Goal: Task Accomplishment & Management: Manage account settings

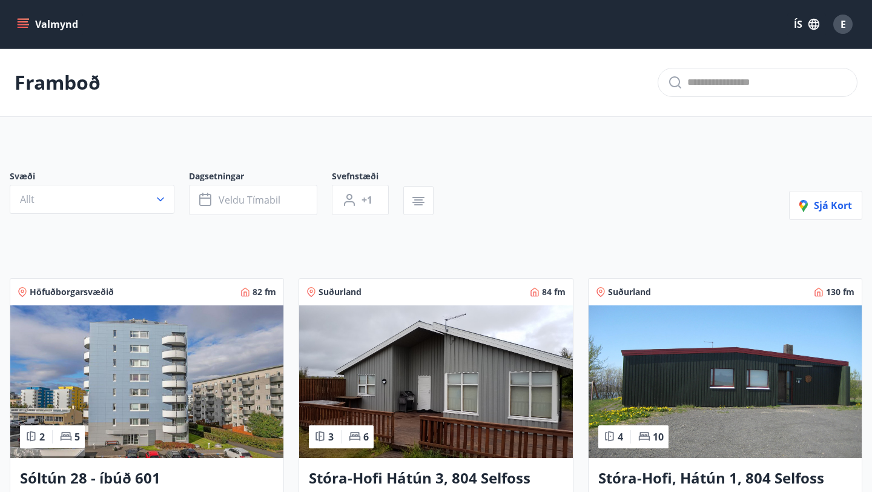
click at [28, 25] on icon "menu" at bounding box center [24, 24] width 13 height 1
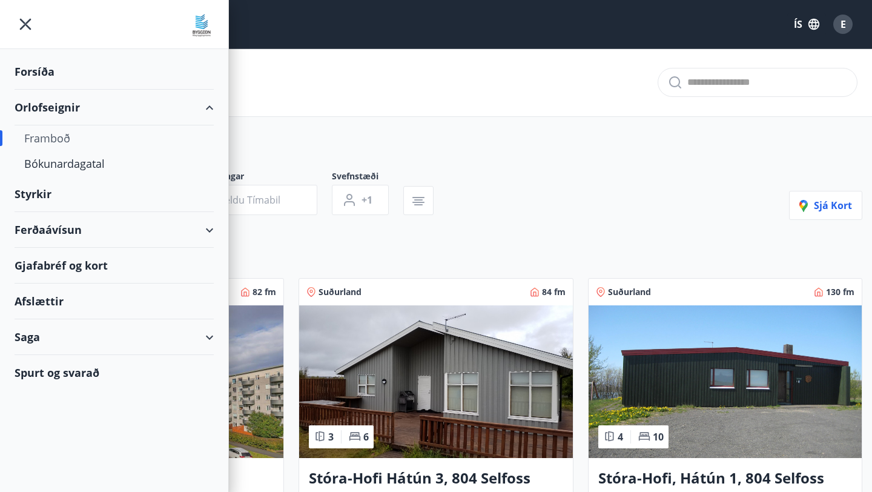
click at [42, 107] on div "Orlofseignir" at bounding box center [114, 108] width 199 height 36
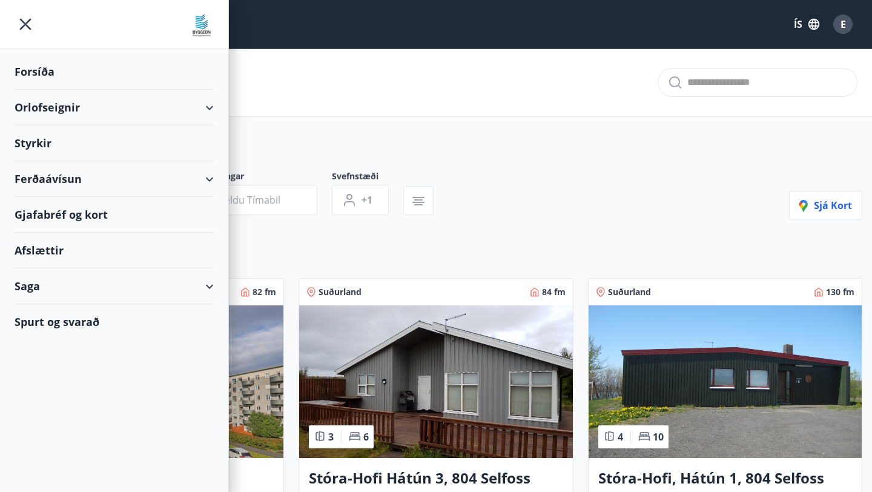
click at [42, 90] on div "Styrkir" at bounding box center [114, 72] width 199 height 36
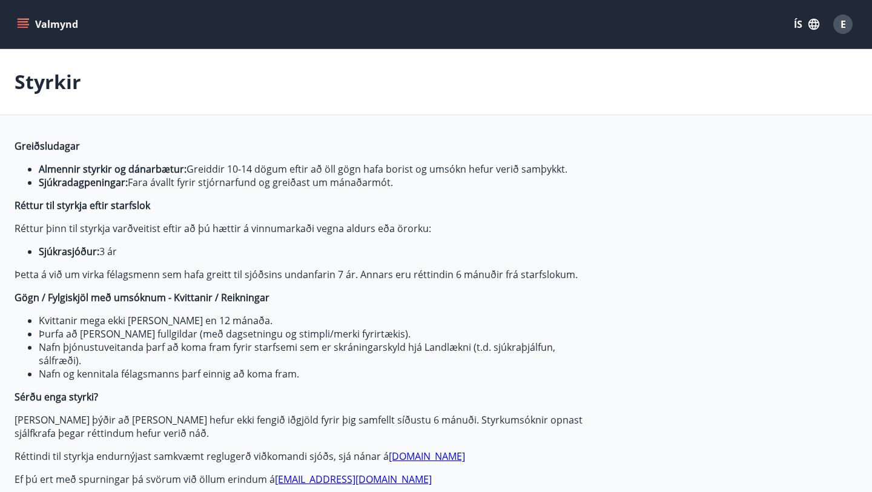
type input "***"
click at [30, 18] on button "Valmynd" at bounding box center [49, 24] width 68 height 22
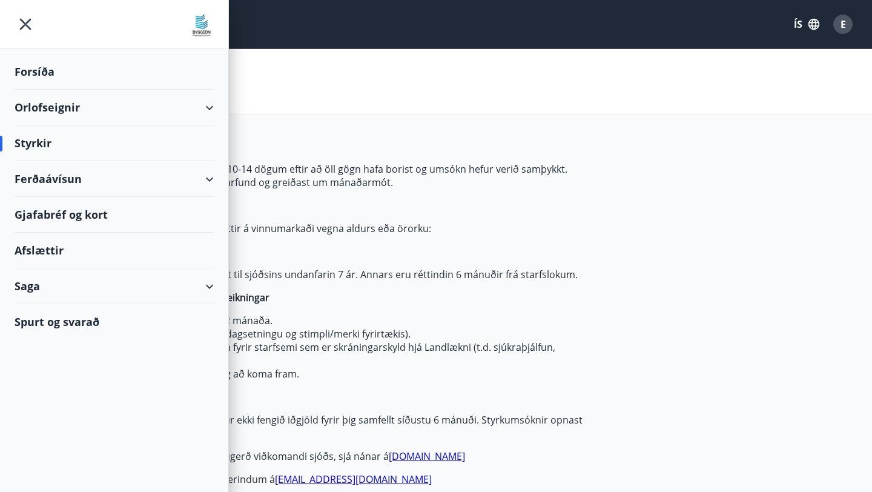
click at [263, 91] on div "Styrkir" at bounding box center [436, 82] width 872 height 66
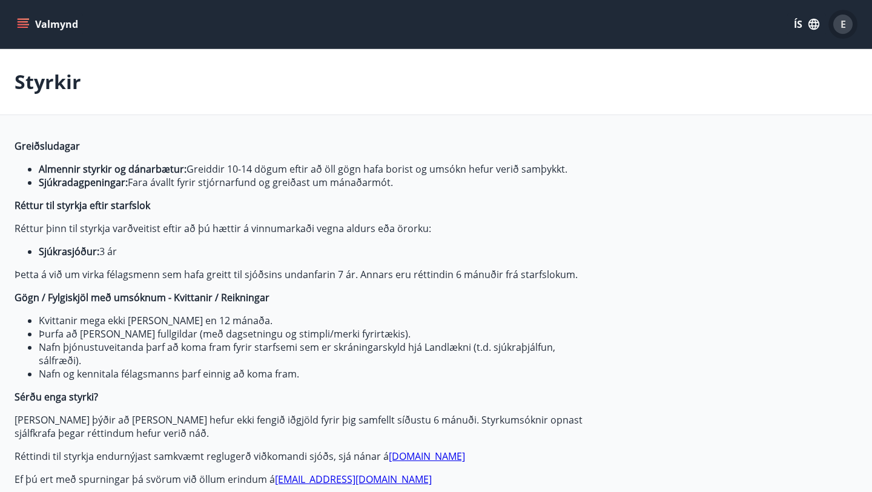
click at [847, 20] on div "E" at bounding box center [842, 24] width 19 height 19
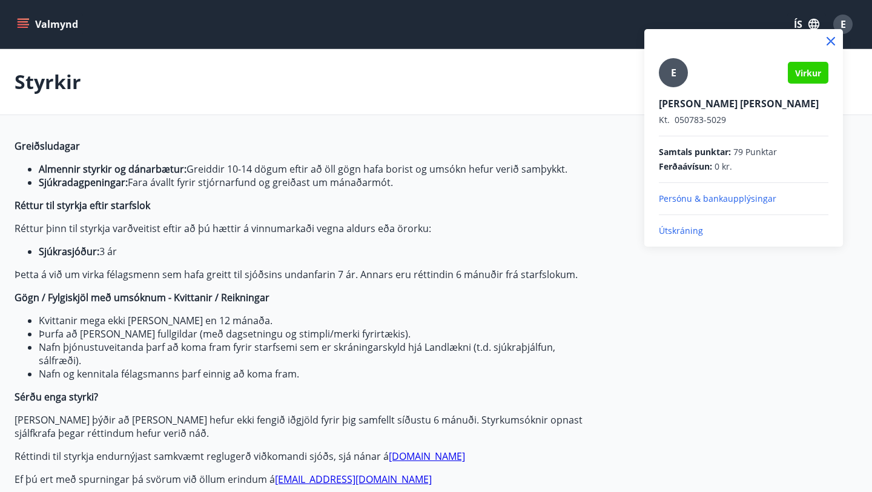
click at [691, 103] on p "Einar Ingi Jóhannsson" at bounding box center [744, 103] width 170 height 13
click at [27, 26] on div at bounding box center [436, 246] width 872 height 492
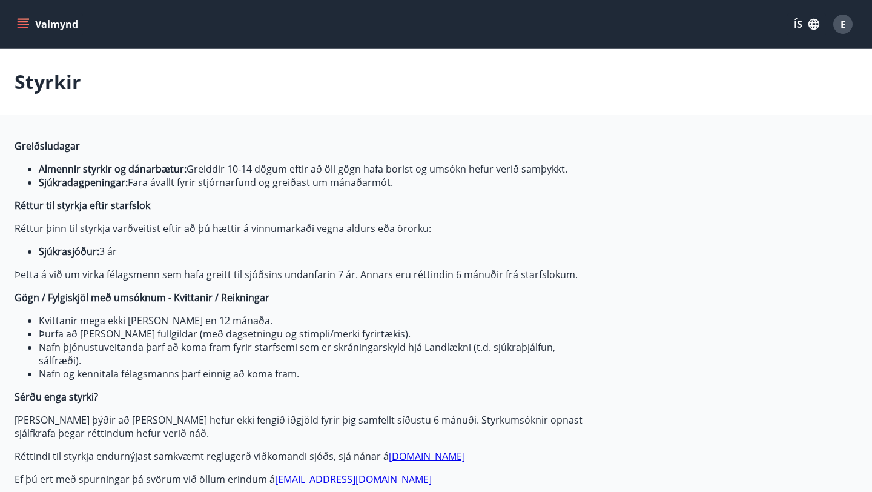
click at [27, 26] on icon "menu" at bounding box center [23, 24] width 12 height 12
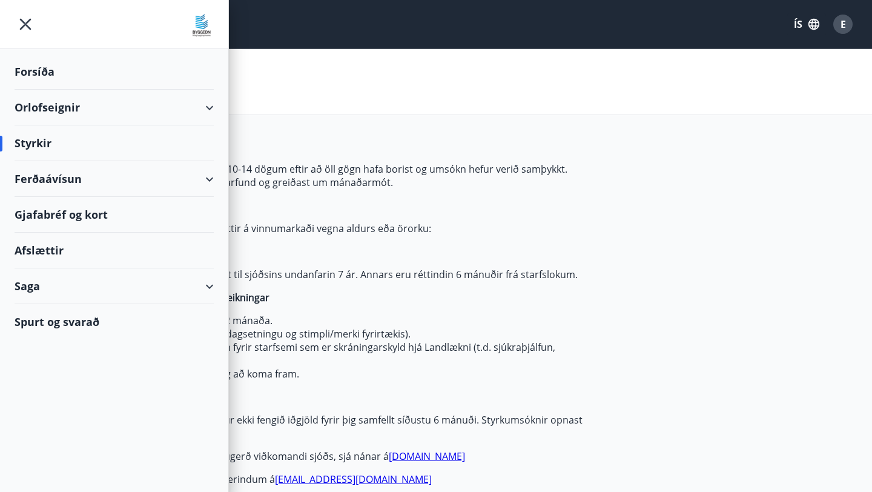
click at [45, 76] on div "Forsíða" at bounding box center [114, 72] width 199 height 36
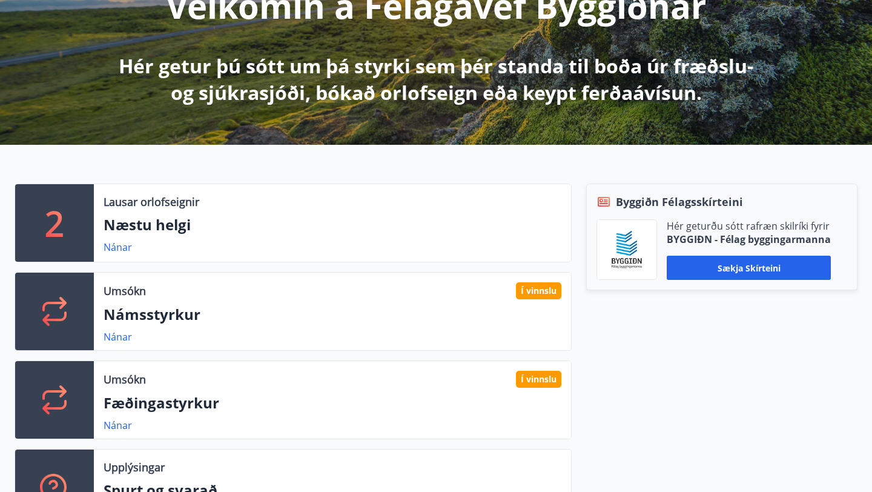
scroll to position [187, 0]
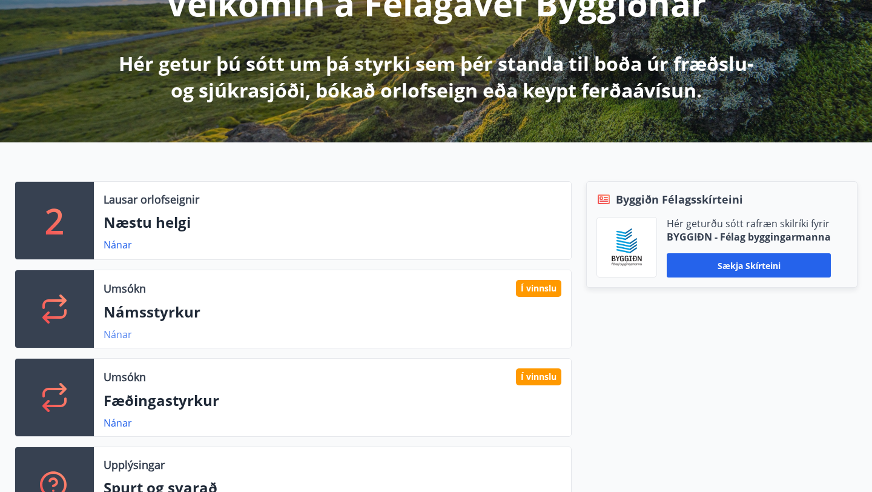
click at [113, 336] on link "Nánar" at bounding box center [118, 334] width 28 height 13
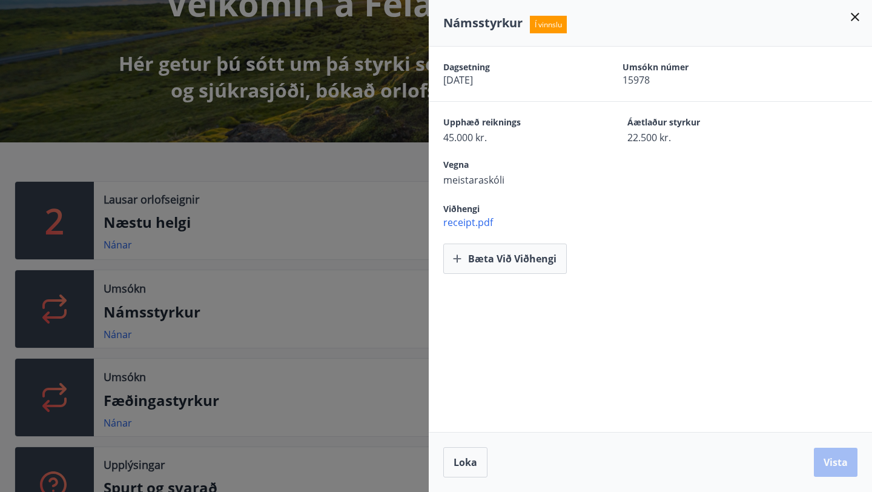
click at [116, 403] on div at bounding box center [436, 246] width 872 height 492
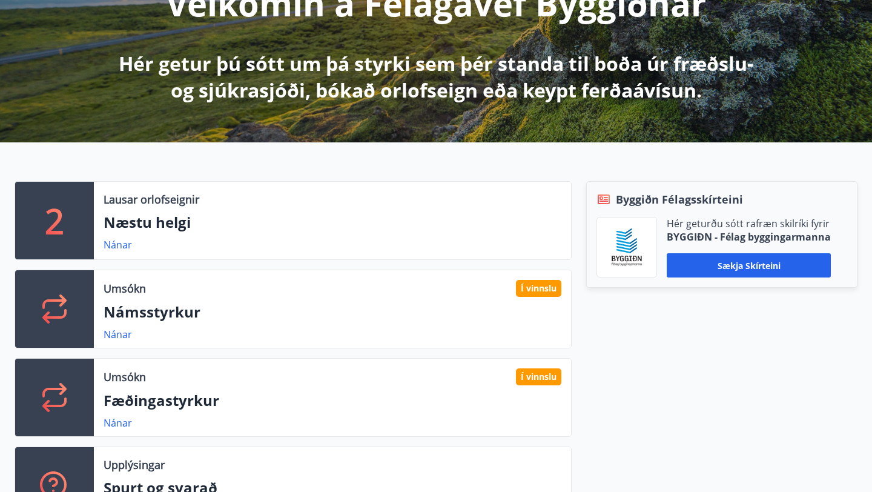
click at [116, 409] on p "Fæðingastyrkur" at bounding box center [333, 400] width 458 height 21
click at [116, 417] on link "Nánar" at bounding box center [118, 422] width 28 height 13
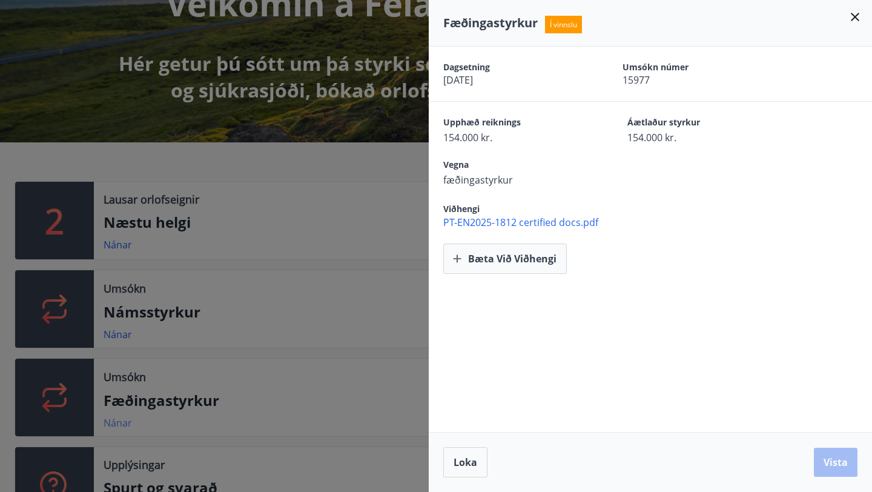
click at [116, 417] on div at bounding box center [436, 246] width 872 height 492
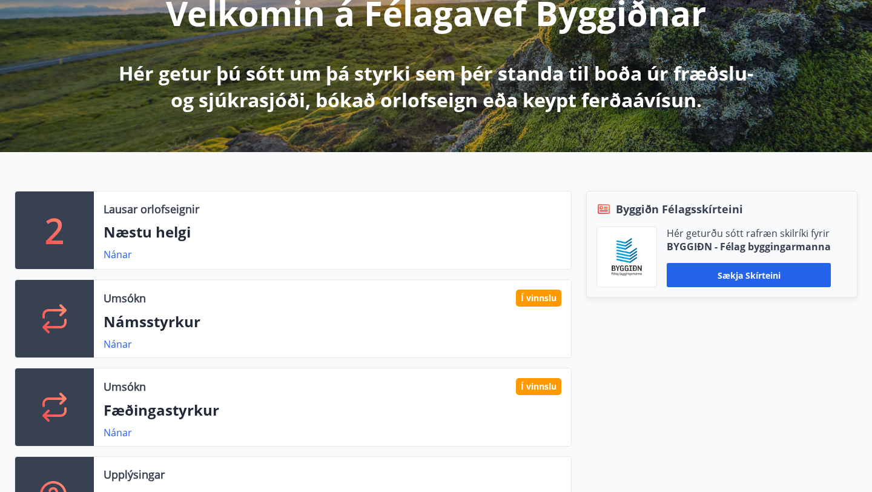
scroll to position [0, 0]
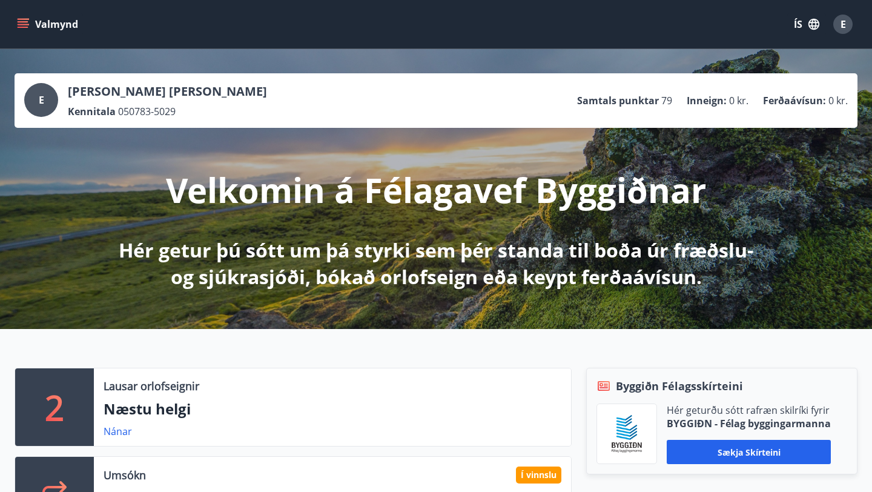
click at [836, 22] on div "E" at bounding box center [842, 24] width 19 height 19
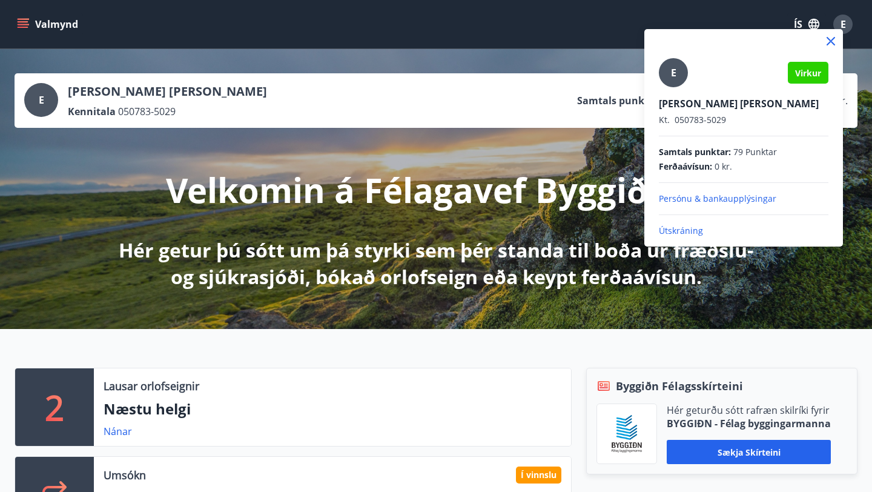
click at [690, 228] on p "Útskráning" at bounding box center [744, 231] width 170 height 12
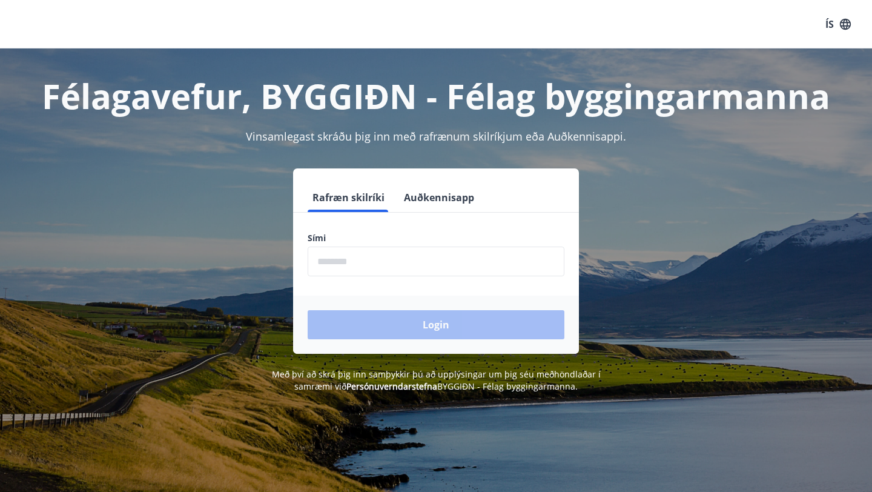
click at [385, 269] on input "phone" at bounding box center [436, 261] width 257 height 30
click at [438, 190] on button "Auðkennisapp" at bounding box center [439, 197] width 80 height 29
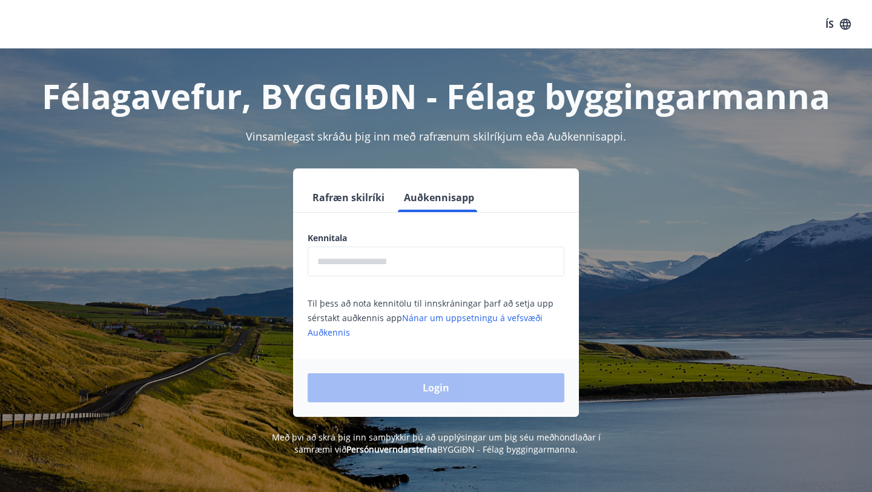
click at [417, 263] on input "text" at bounding box center [436, 261] width 257 height 30
type input "**********"
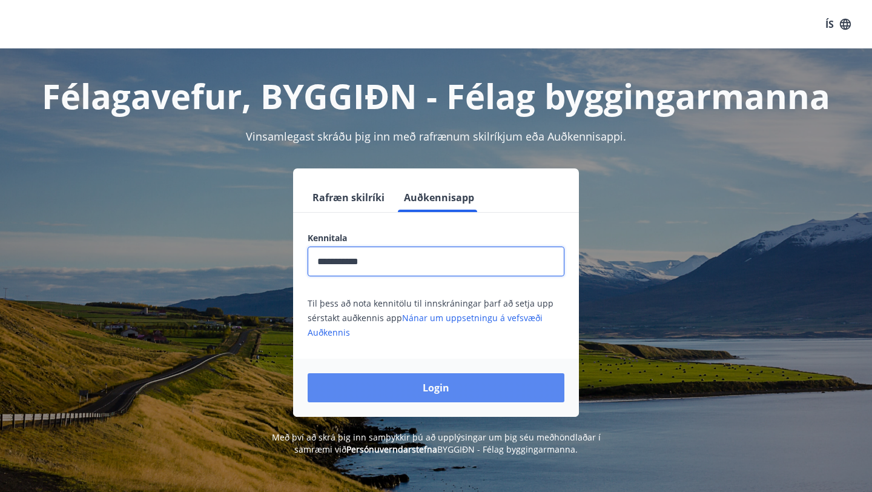
click at [403, 391] on button "Login" at bounding box center [436, 387] width 257 height 29
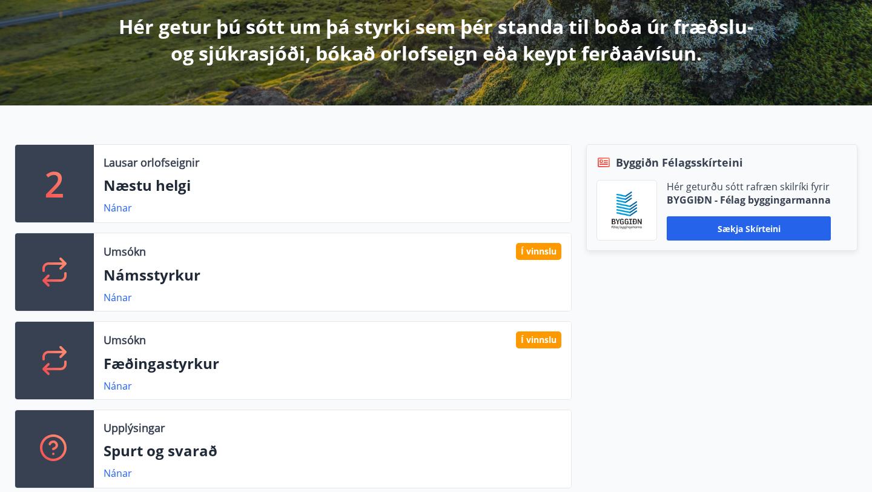
scroll to position [225, 0]
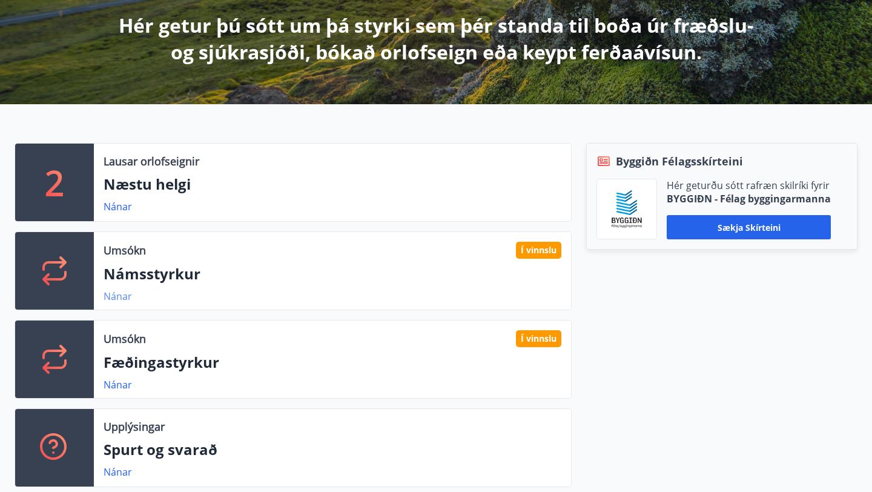
click at [121, 294] on link "Nánar" at bounding box center [118, 295] width 28 height 13
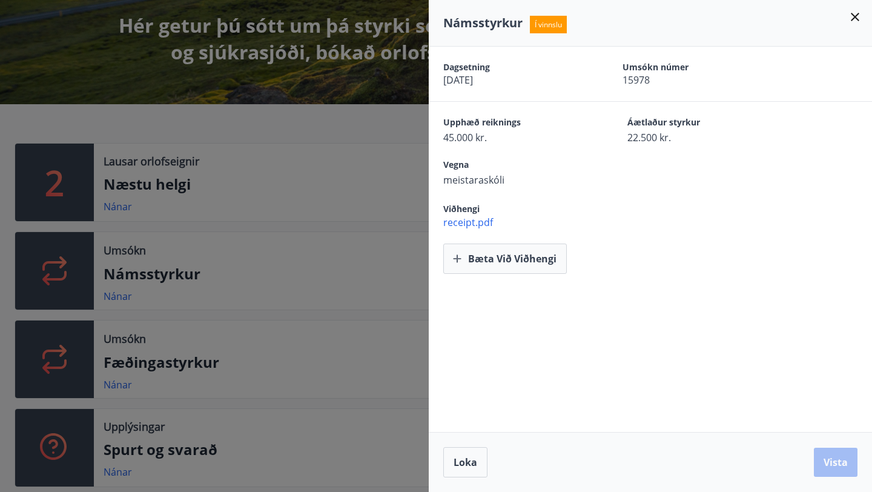
click at [162, 153] on div at bounding box center [436, 246] width 872 height 492
